Goal: Information Seeking & Learning: Learn about a topic

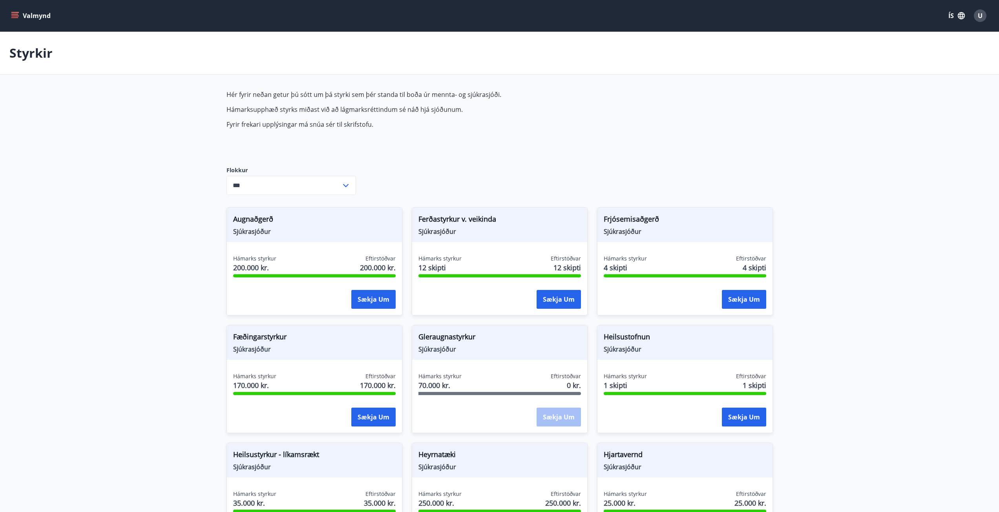
type input "***"
click at [348, 184] on icon at bounding box center [345, 185] width 9 height 9
click at [836, 292] on main "Styrkir Hér fyrir neðan getur þú sótt um þá styrki sem þér standa til boða úr m…" at bounding box center [499, 473] width 999 height 882
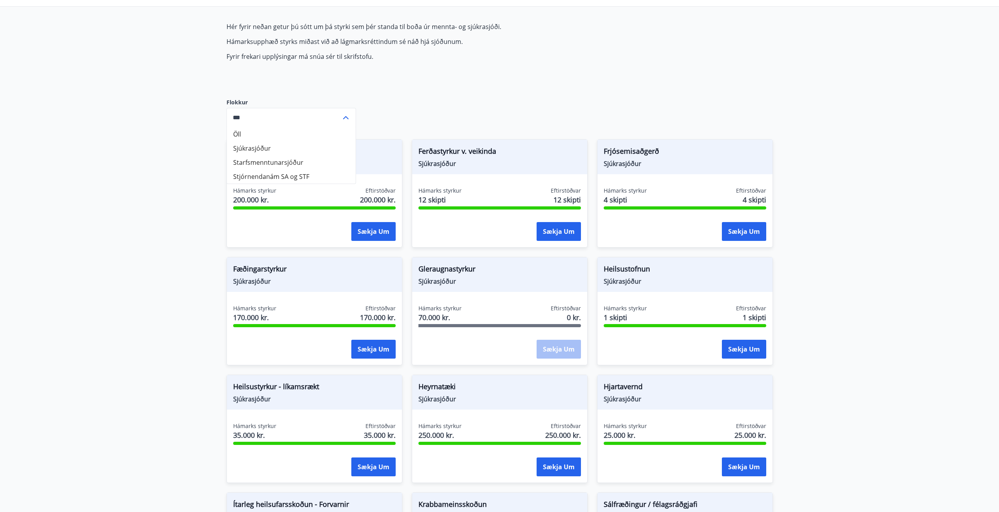
scroll to position [79, 0]
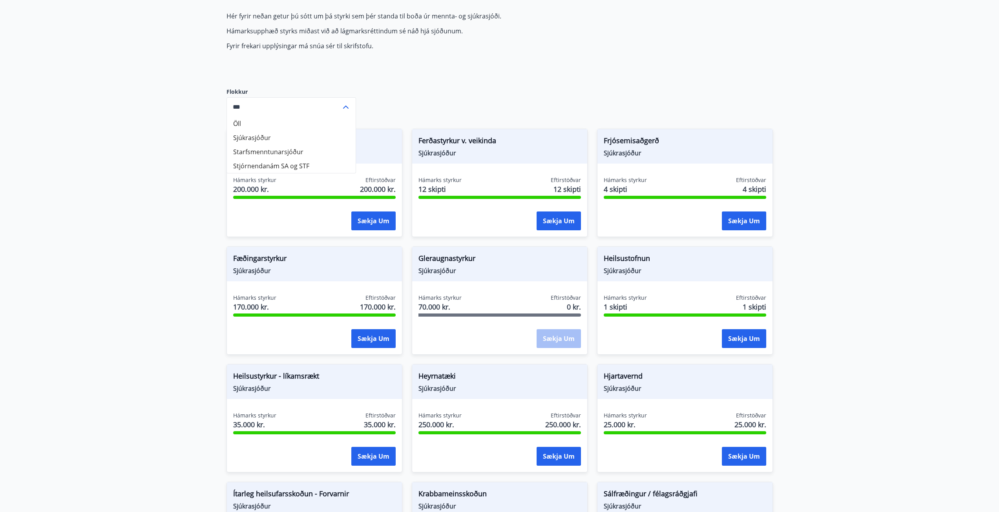
click at [836, 292] on main "Styrkir Hér fyrir neðan getur þú sótt um þá styrki sem þér standa til boða úr m…" at bounding box center [499, 394] width 999 height 882
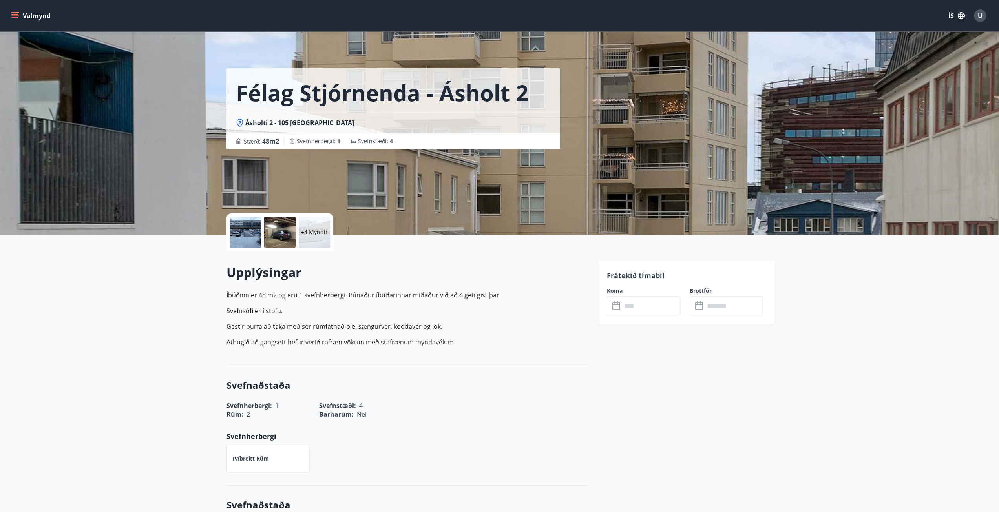
click at [247, 239] on div at bounding box center [245, 232] width 31 height 31
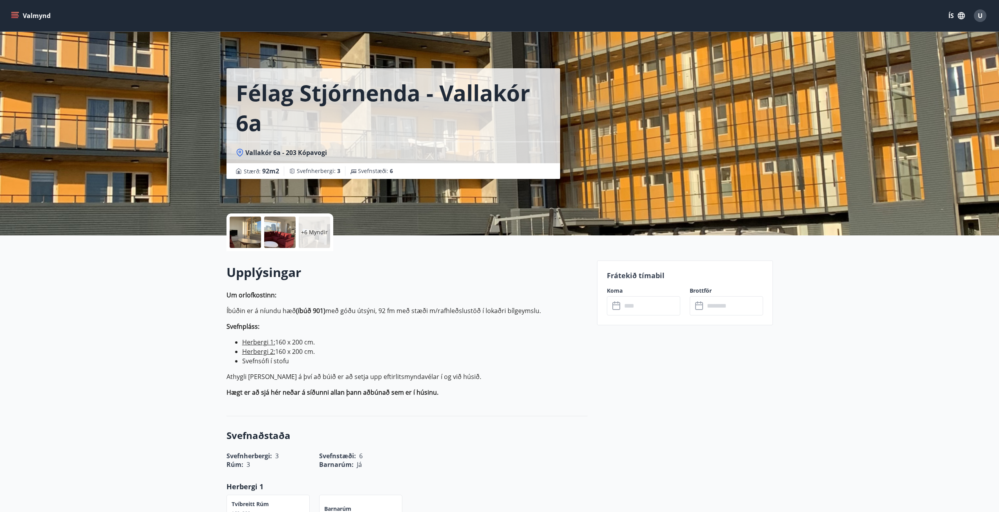
click at [307, 231] on p "+6 Myndir" at bounding box center [314, 233] width 27 height 8
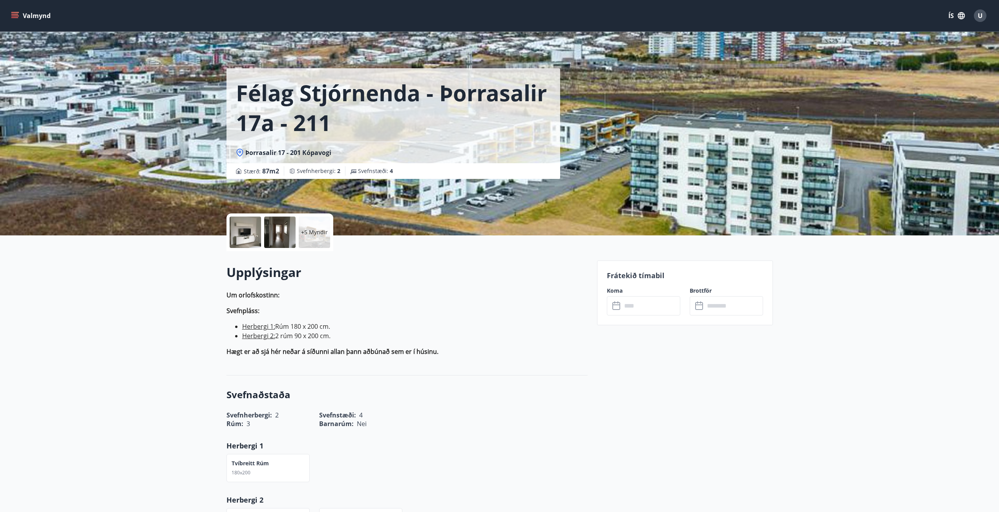
click at [302, 232] on p "+5 Myndir" at bounding box center [314, 233] width 27 height 8
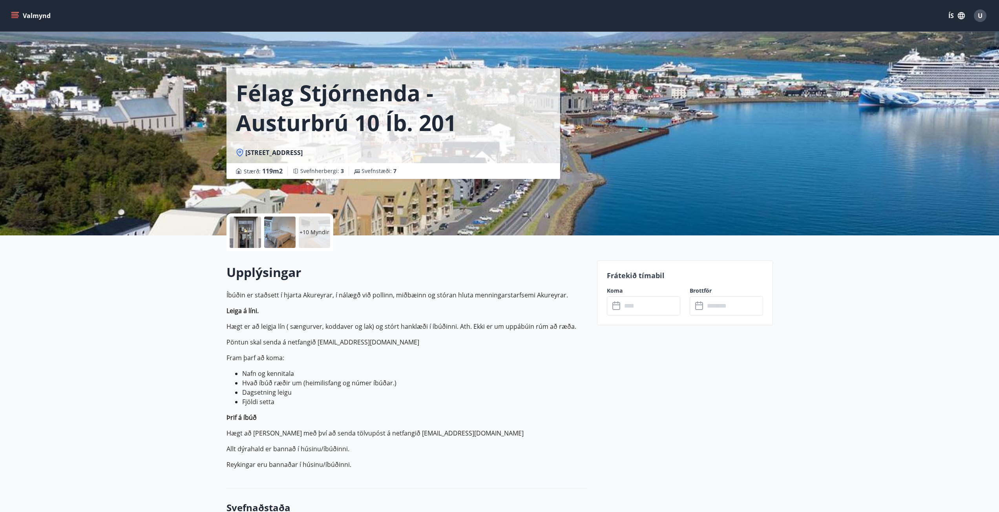
click at [309, 232] on p "+10 Myndir" at bounding box center [315, 233] width 30 height 8
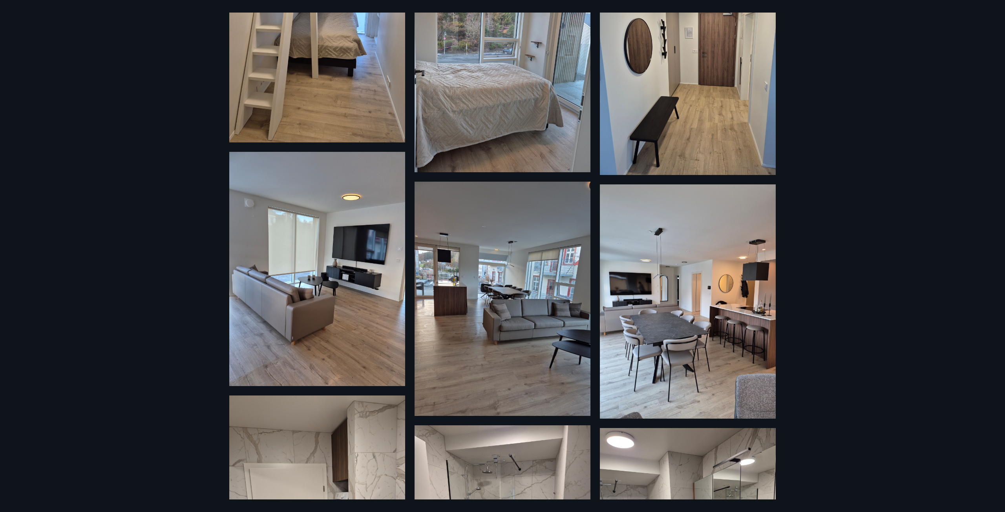
scroll to position [331, 0]
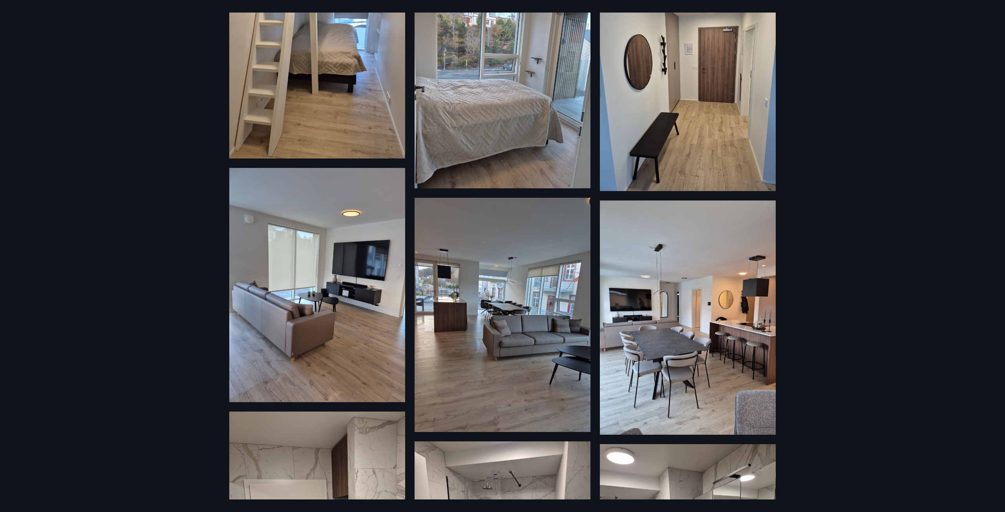
click at [246, 300] on img at bounding box center [317, 285] width 176 height 234
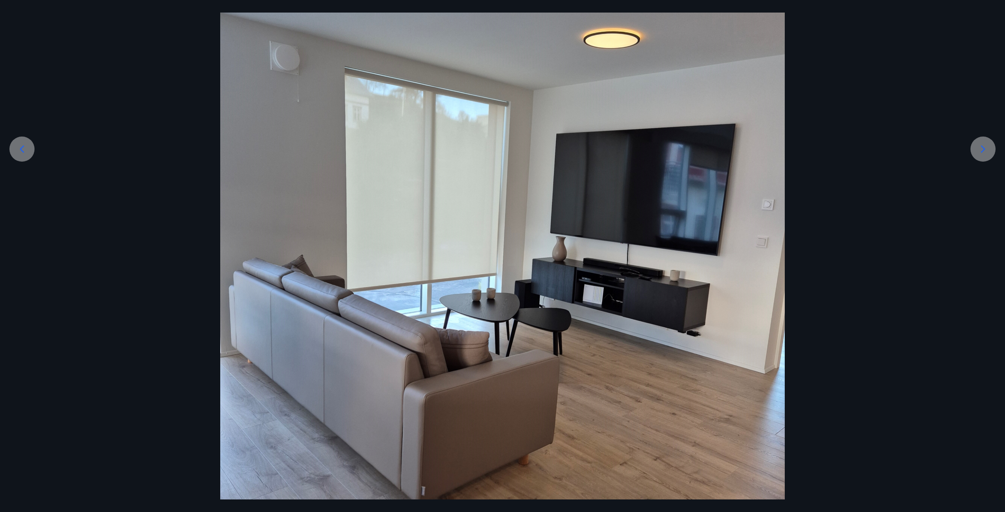
scroll to position [157, 0]
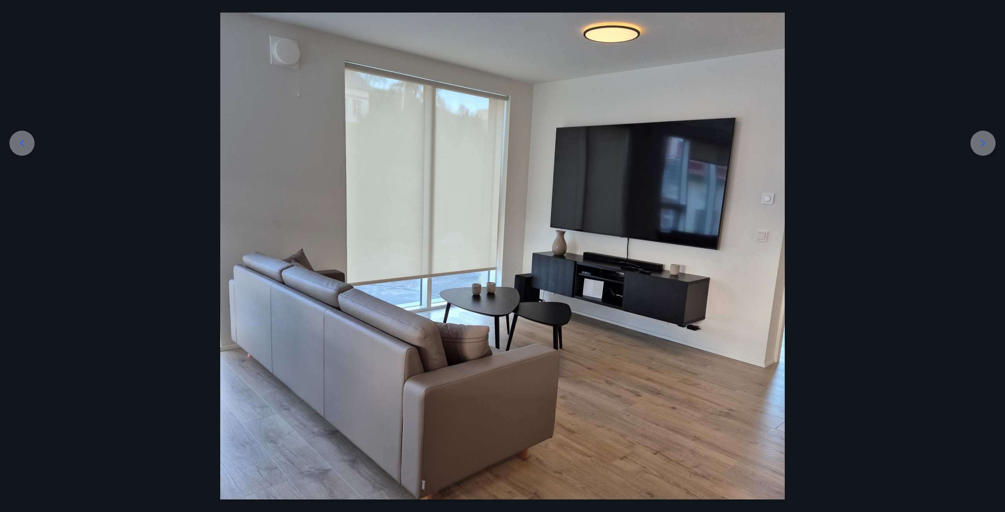
click at [983, 143] on icon at bounding box center [983, 143] width 13 height 13
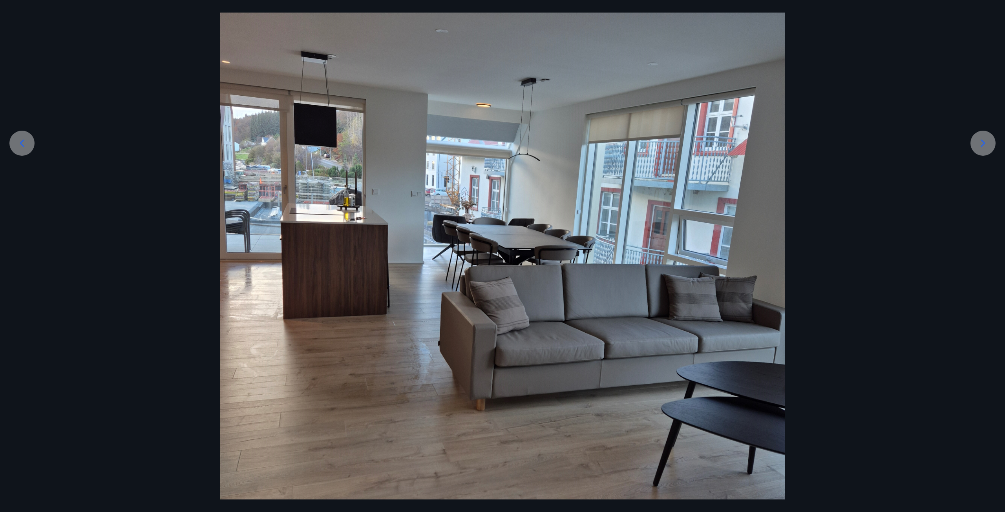
click at [985, 148] on icon at bounding box center [983, 143] width 13 height 13
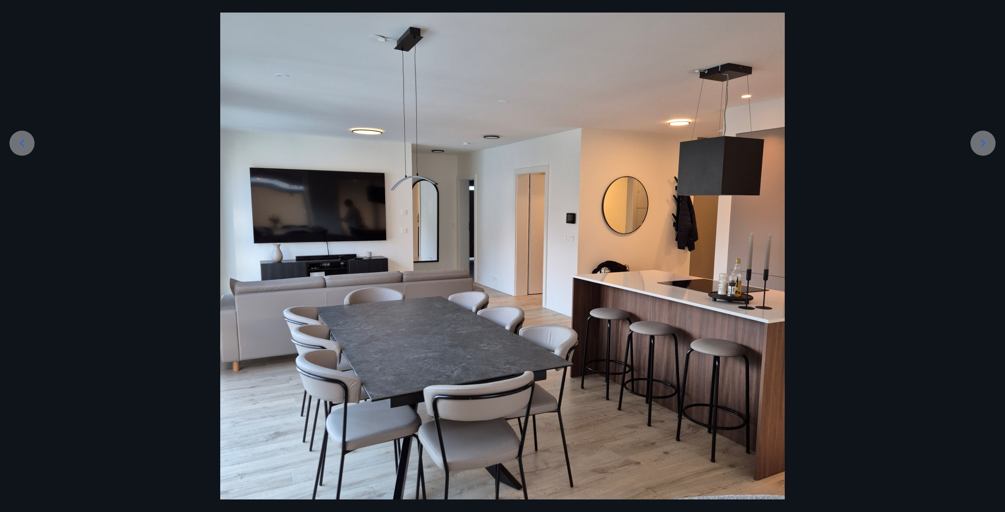
click at [985, 148] on icon at bounding box center [983, 143] width 13 height 13
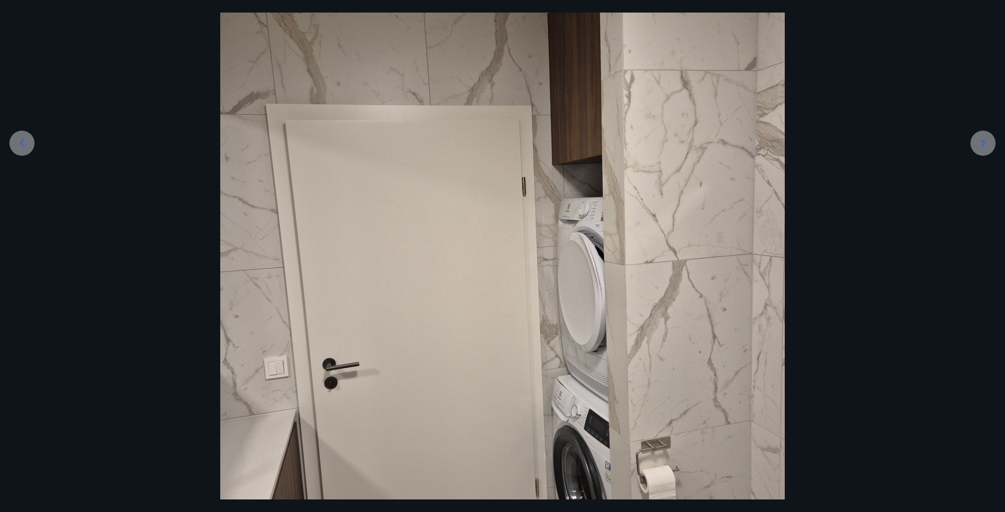
click at [985, 148] on icon at bounding box center [983, 143] width 13 height 13
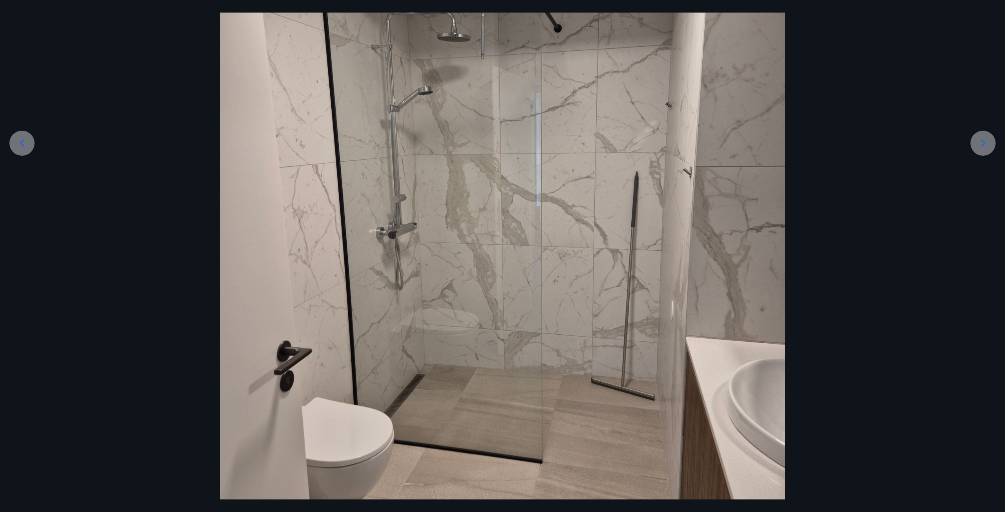
click at [985, 148] on icon at bounding box center [983, 143] width 13 height 13
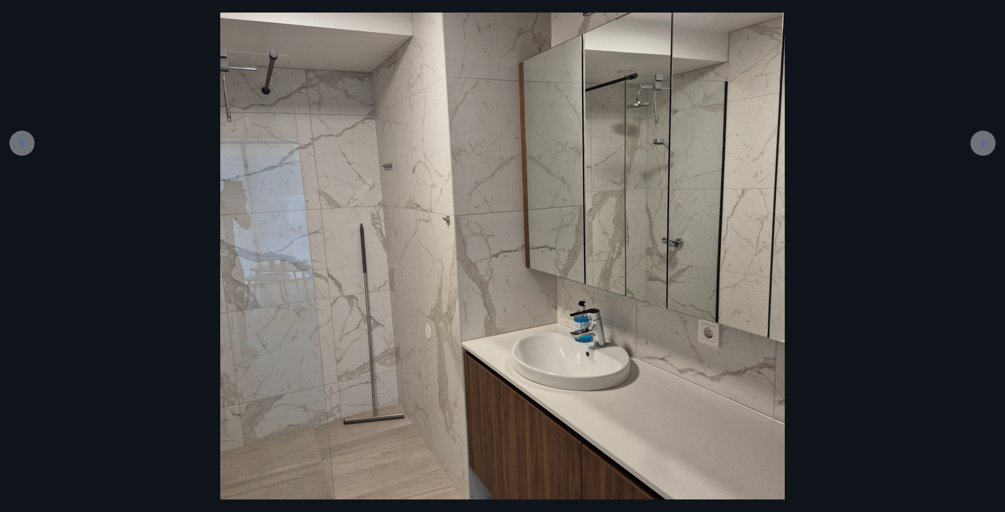
click at [985, 148] on icon at bounding box center [983, 143] width 13 height 13
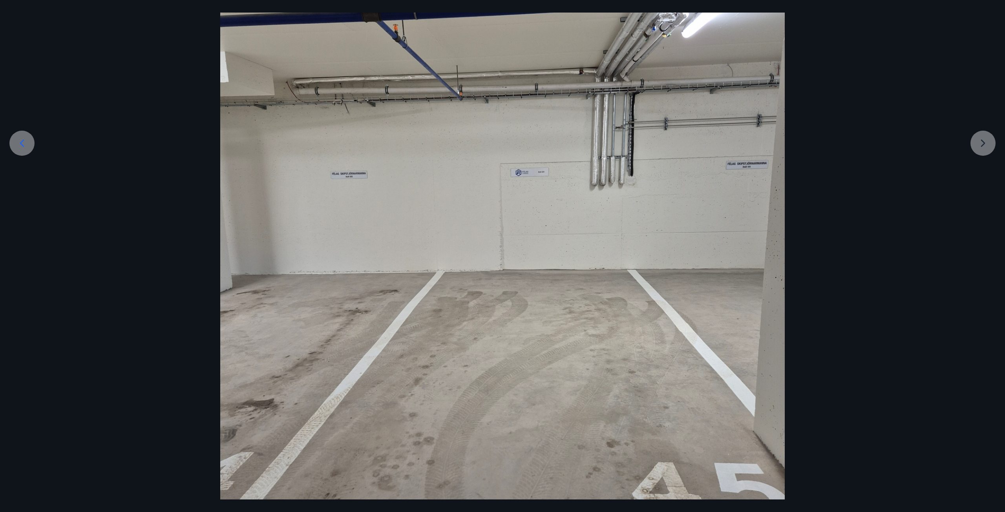
click at [985, 148] on div at bounding box center [502, 263] width 1005 height 753
click at [20, 140] on icon at bounding box center [22, 143] width 13 height 13
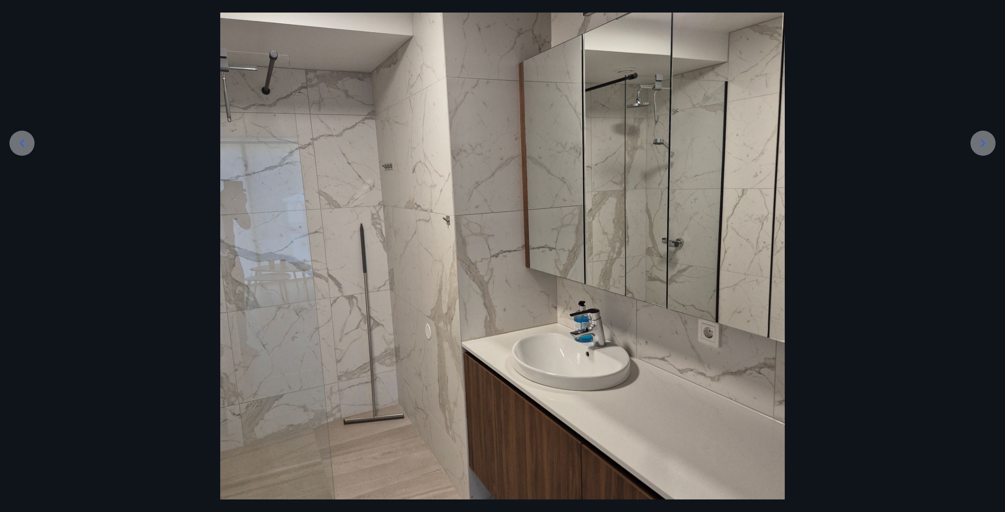
click at [20, 140] on icon at bounding box center [22, 143] width 13 height 13
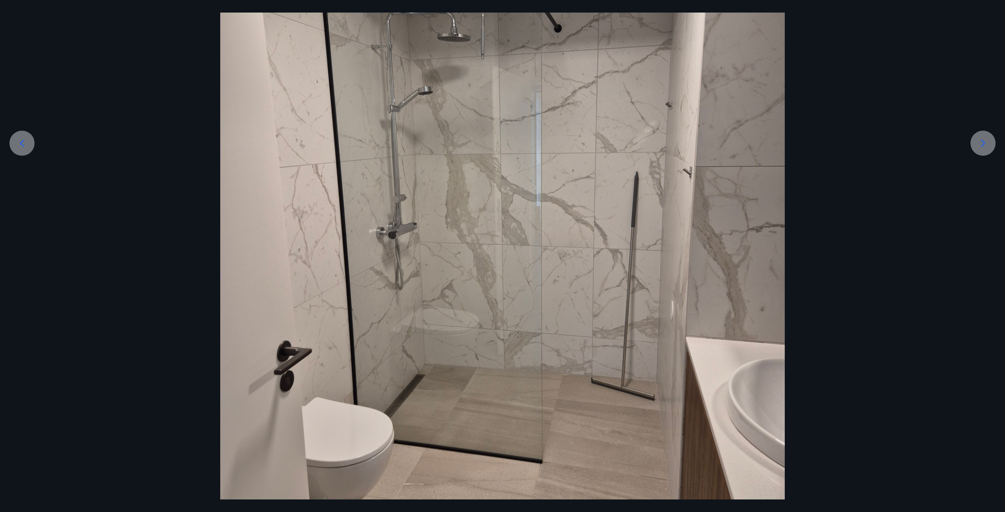
click at [20, 140] on icon at bounding box center [22, 143] width 13 height 13
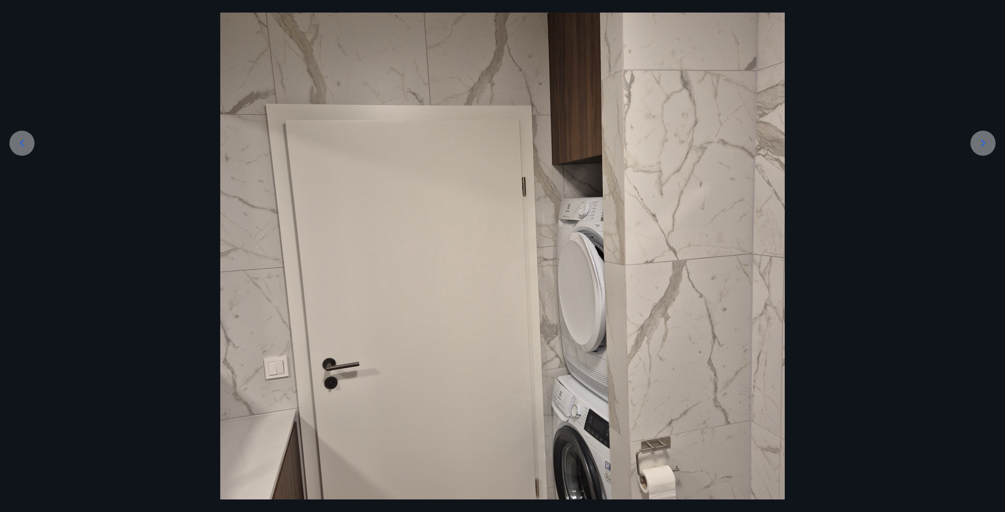
click at [20, 140] on icon at bounding box center [22, 143] width 13 height 13
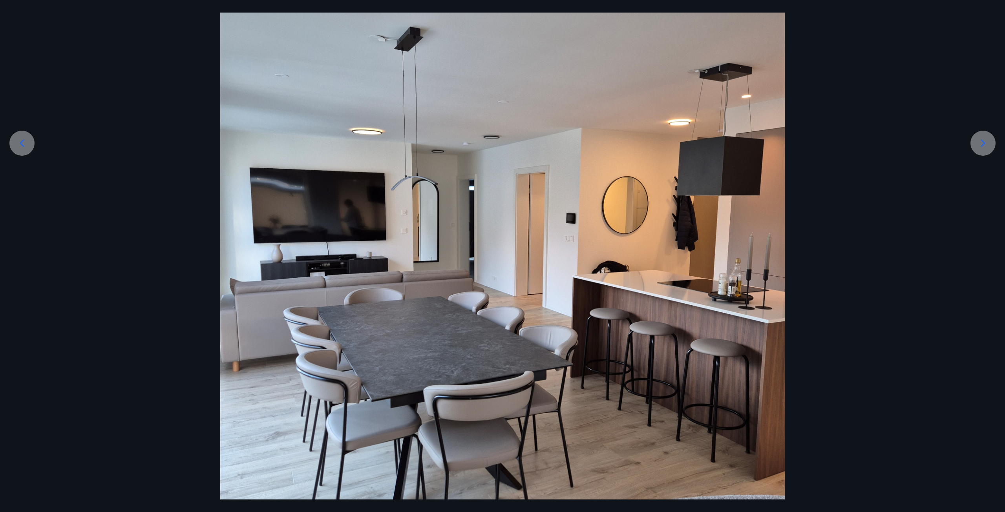
click at [20, 140] on icon at bounding box center [22, 143] width 13 height 13
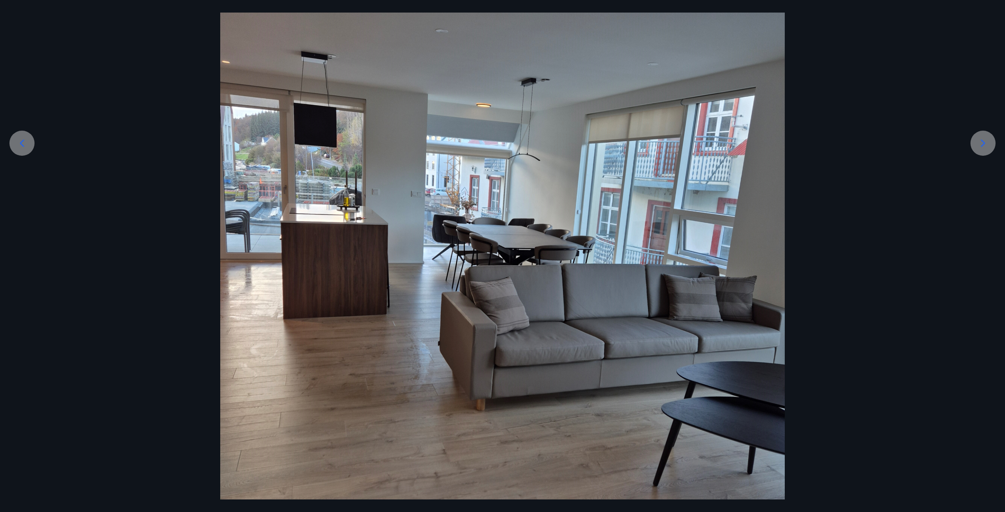
click at [20, 140] on icon at bounding box center [22, 143] width 13 height 13
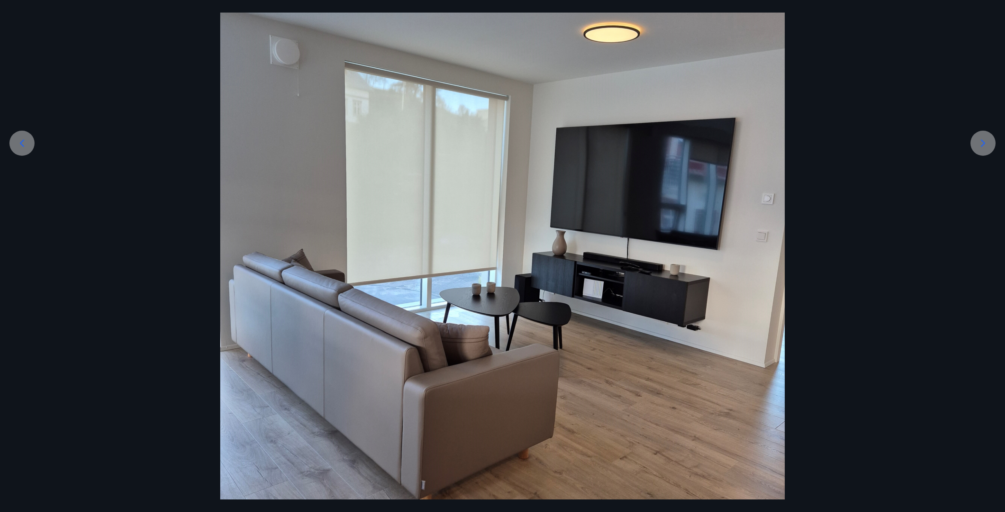
click at [20, 140] on icon at bounding box center [22, 143] width 13 height 13
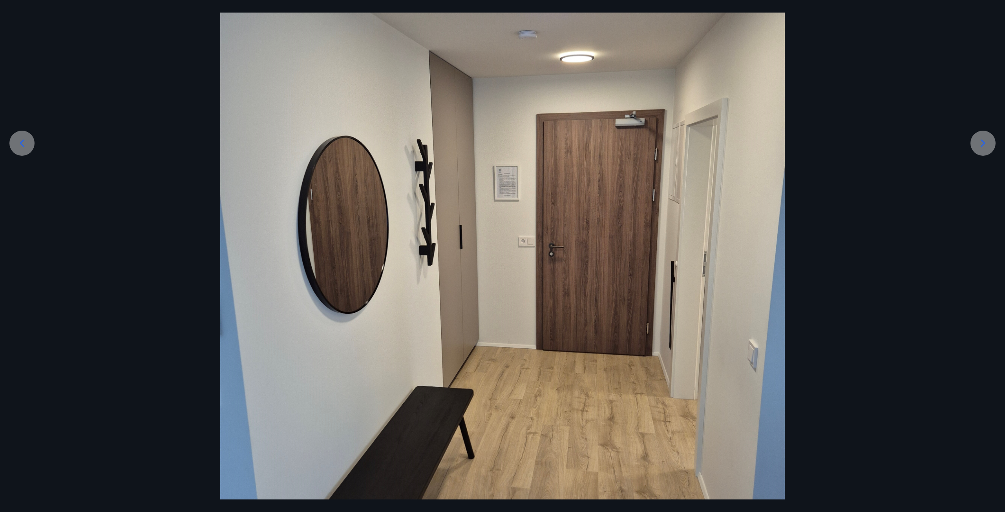
click at [20, 140] on icon at bounding box center [22, 143] width 13 height 13
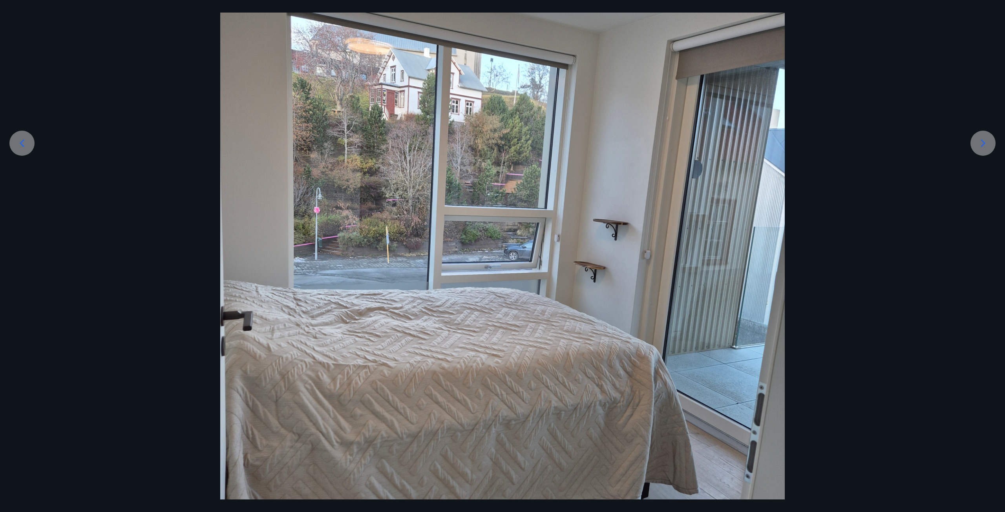
click at [20, 140] on icon at bounding box center [22, 143] width 13 height 13
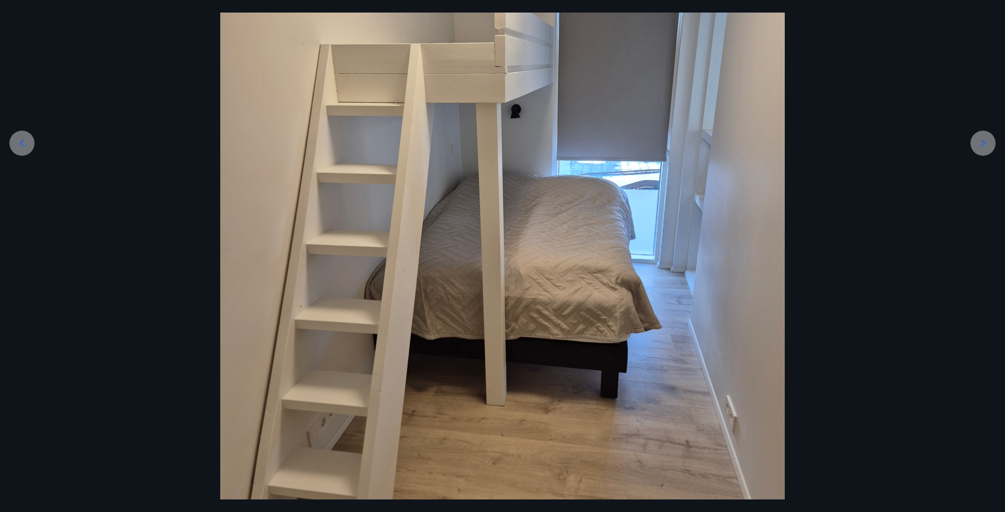
click at [20, 140] on icon at bounding box center [22, 143] width 13 height 13
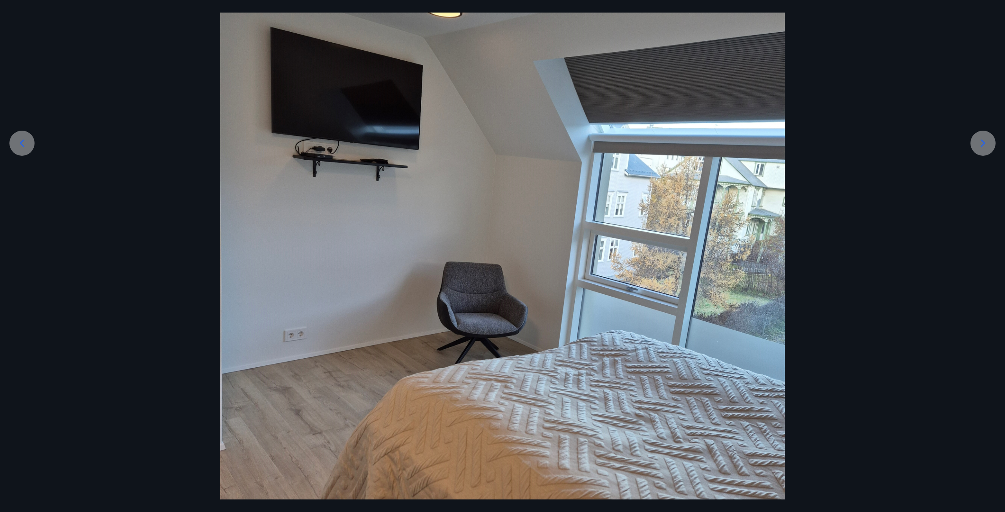
click at [20, 140] on icon at bounding box center [22, 143] width 13 height 13
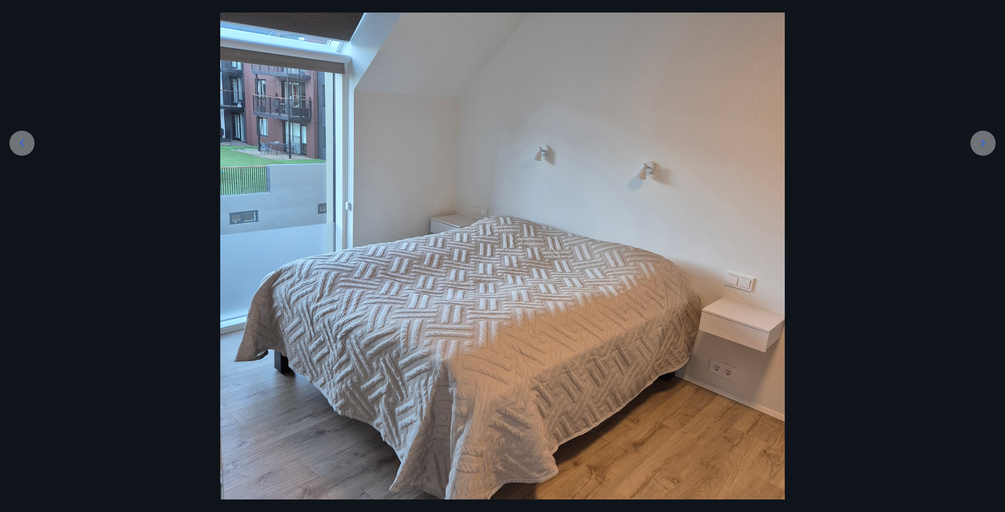
click at [20, 140] on icon at bounding box center [22, 143] width 13 height 13
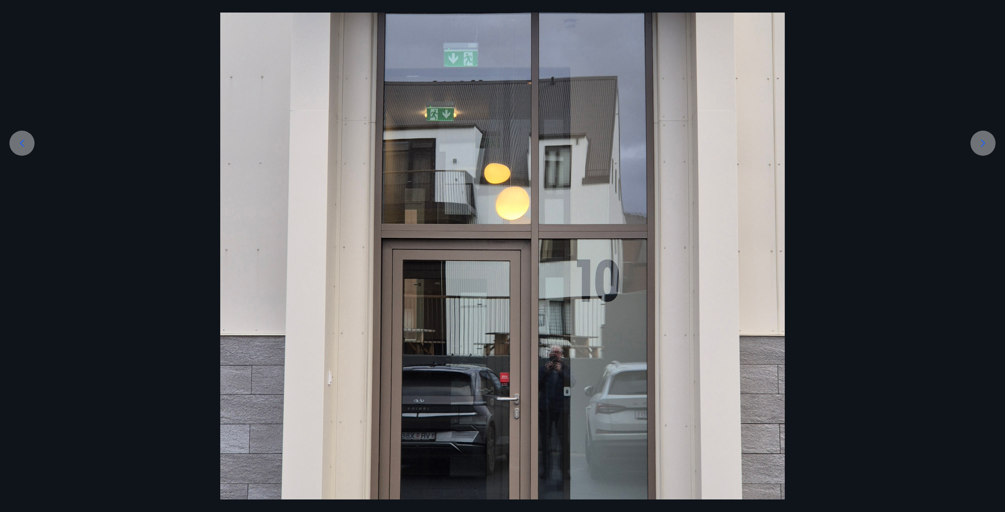
click at [20, 140] on icon at bounding box center [22, 143] width 13 height 13
